Goal: Information Seeking & Learning: Learn about a topic

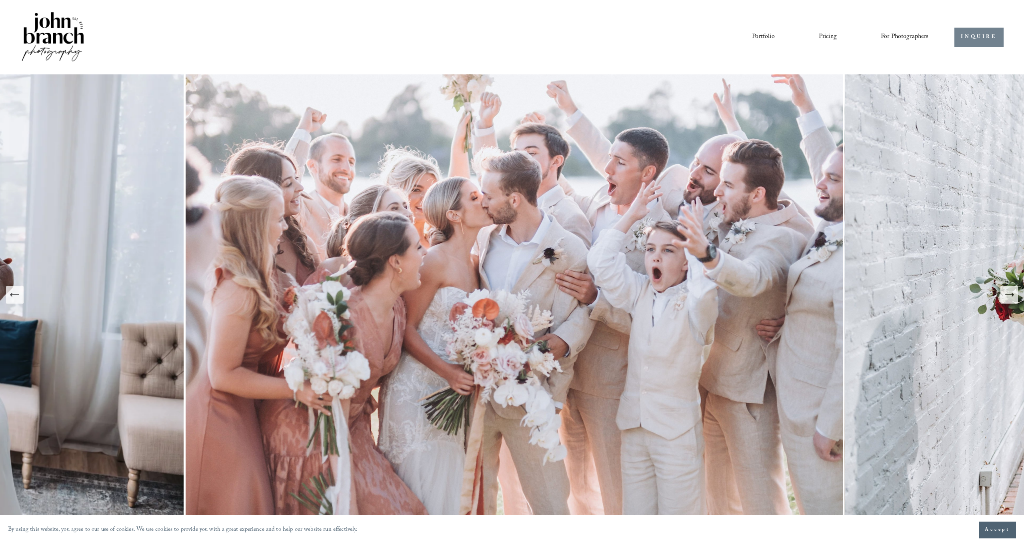
click at [620, 41] on link "INQUIRE" at bounding box center [979, 38] width 49 height 20
click at [620, 38] on link "Pricing" at bounding box center [828, 37] width 18 height 14
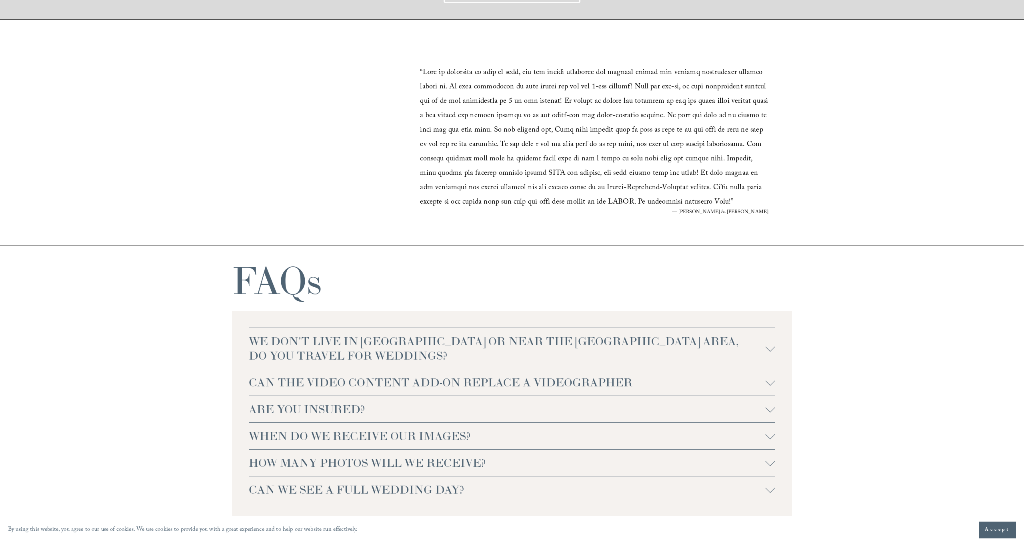
scroll to position [1718, 0]
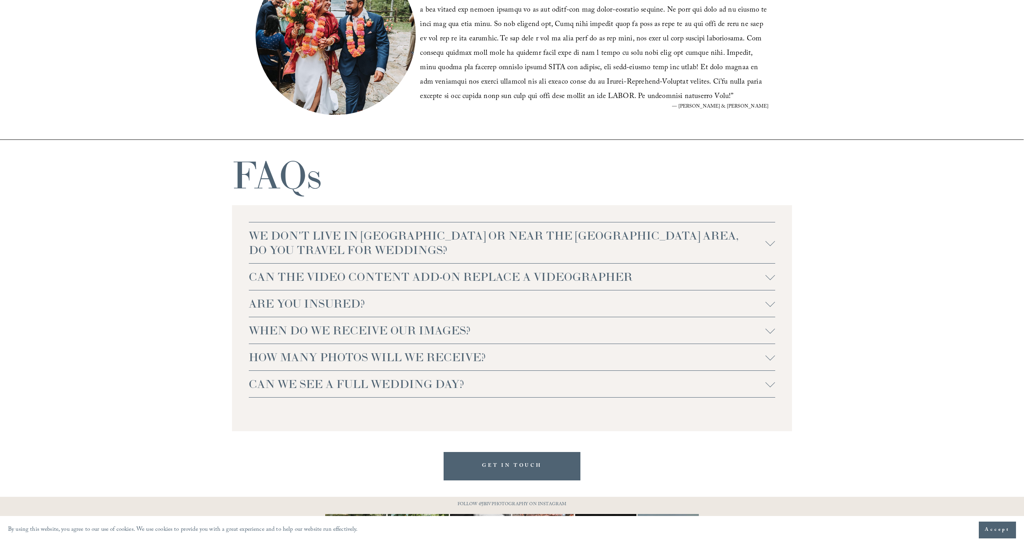
click at [611, 272] on span "CAN THE VIDEO CONTENT ADD-ON REPLACE A VIDEOGRAPHER" at bounding box center [507, 277] width 517 height 14
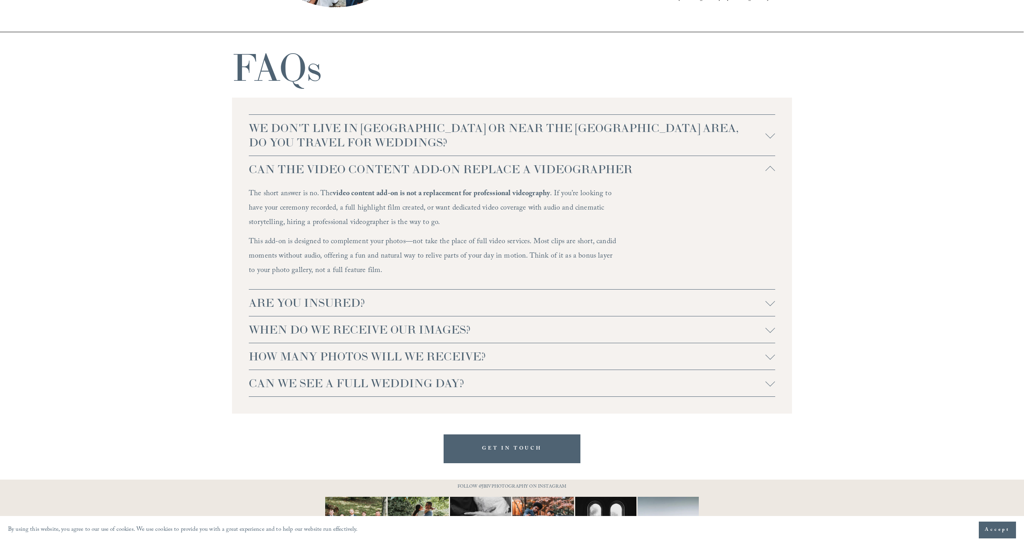
scroll to position [1828, 0]
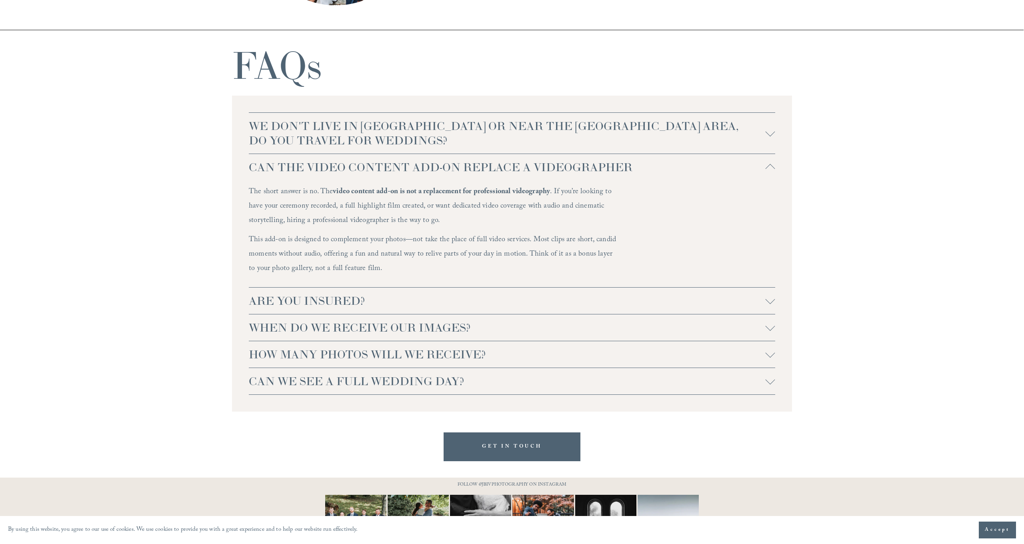
click at [525, 330] on span "WHEN DO WE RECEIVE OUR IMAGES?" at bounding box center [507, 327] width 517 height 14
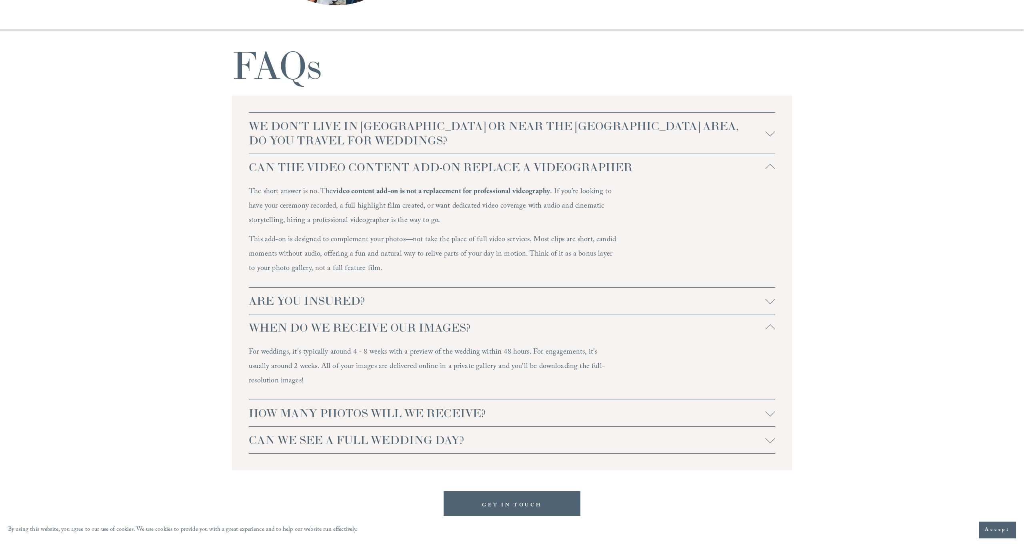
click at [559, 413] on span "HOW MANY PHOTOS WILL WE RECEIVE?" at bounding box center [507, 413] width 517 height 14
